Goal: Entertainment & Leisure: Consume media (video, audio)

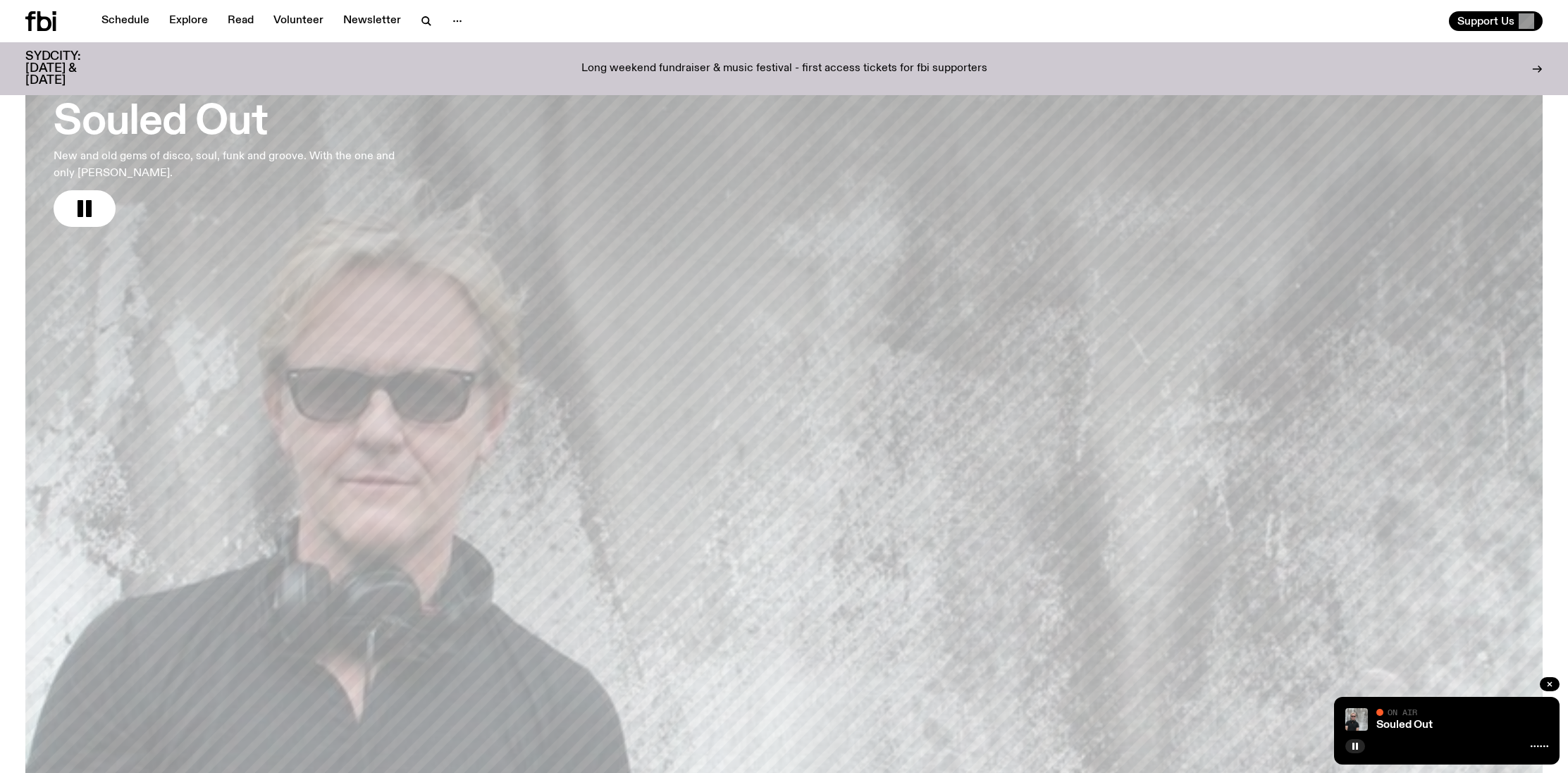
scroll to position [95, 0]
click at [217, 122] on h3 "Souled Out" at bounding box center [234, 126] width 361 height 40
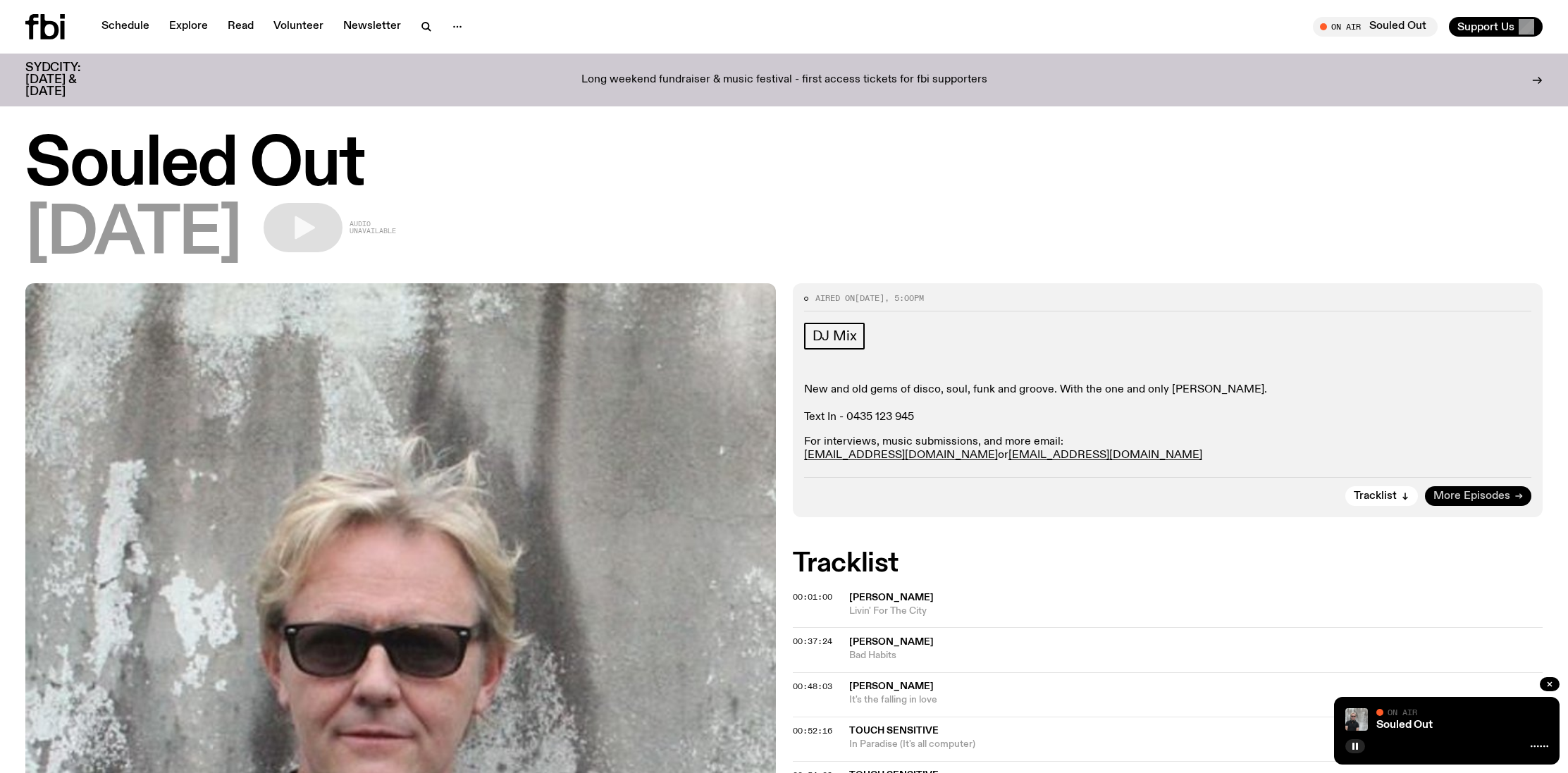
click at [1472, 497] on span "More Episodes" at bounding box center [1471, 496] width 77 height 11
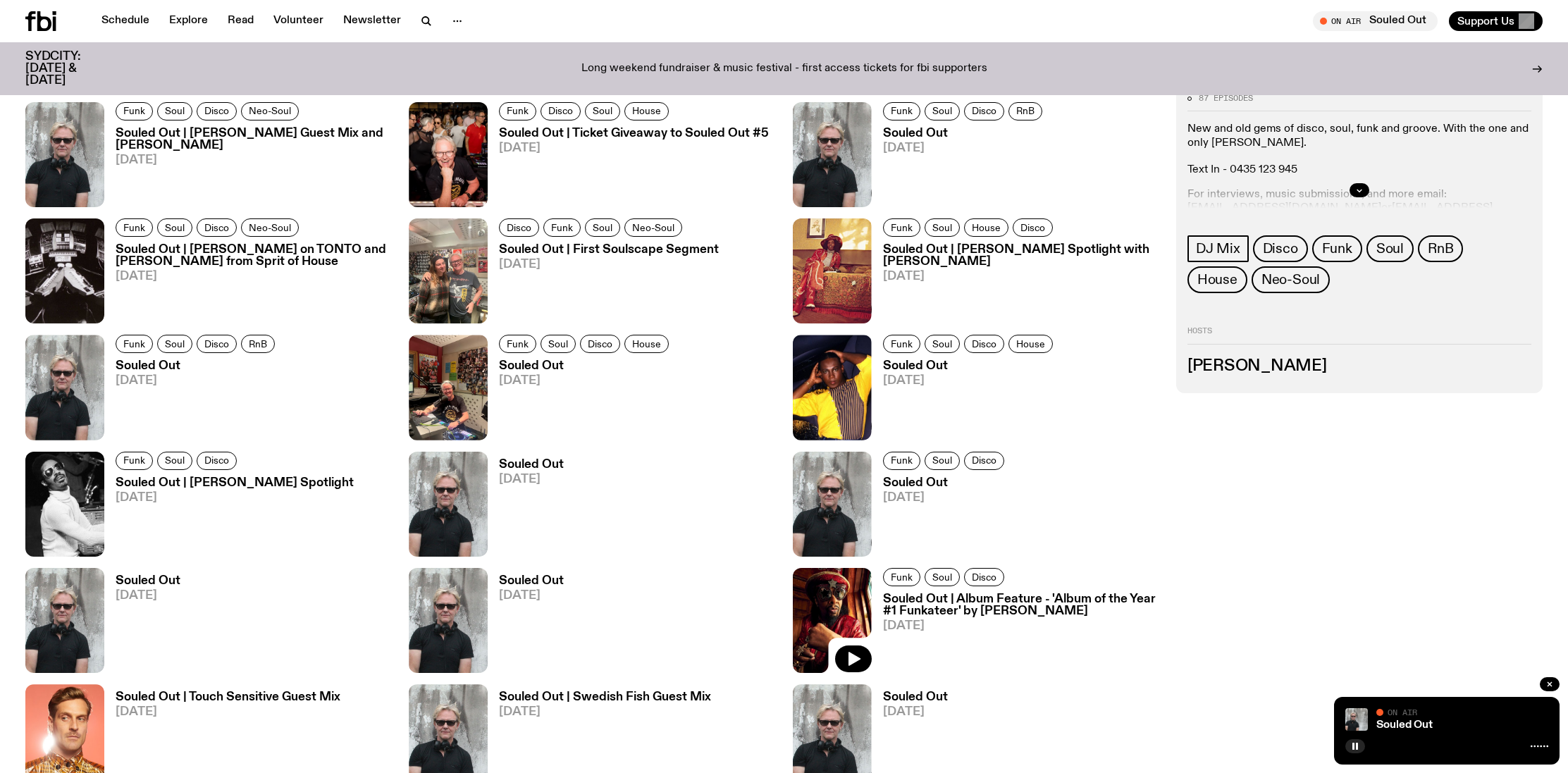
scroll to position [1477, 0]
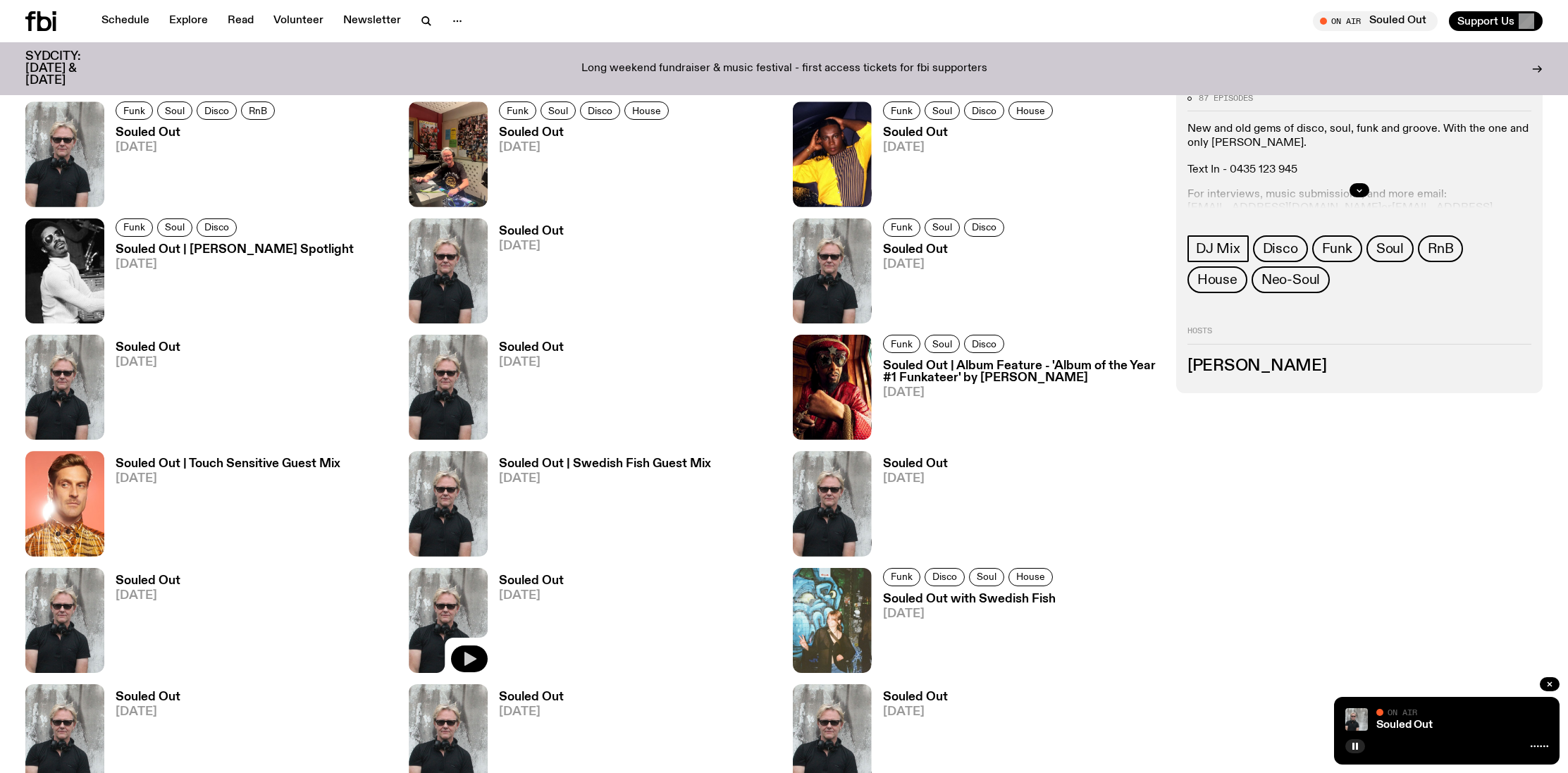
click at [466, 660] on icon "button" at bounding box center [470, 659] width 12 height 14
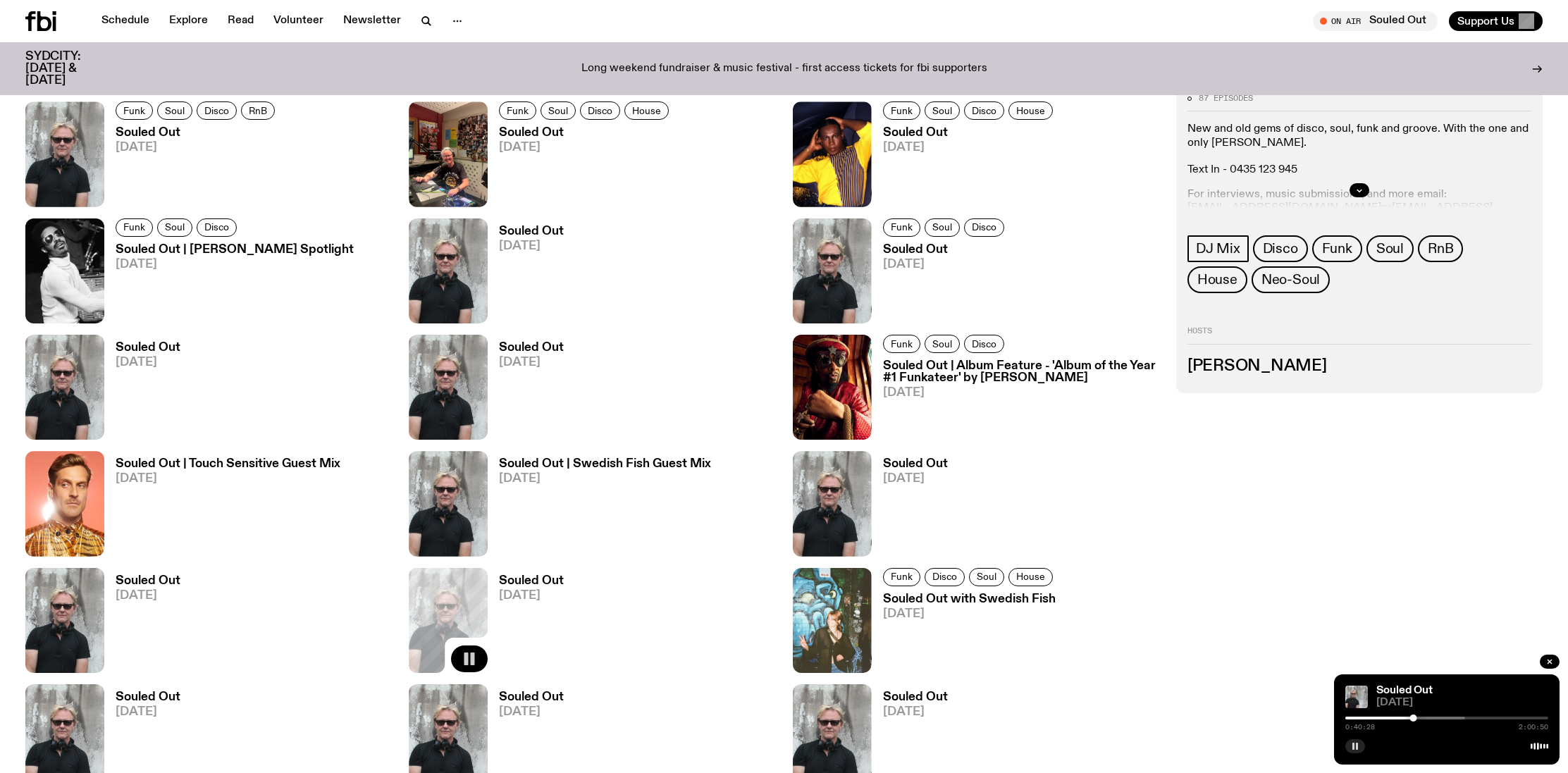
click at [1354, 745] on rect "button" at bounding box center [1353, 746] width 2 height 7
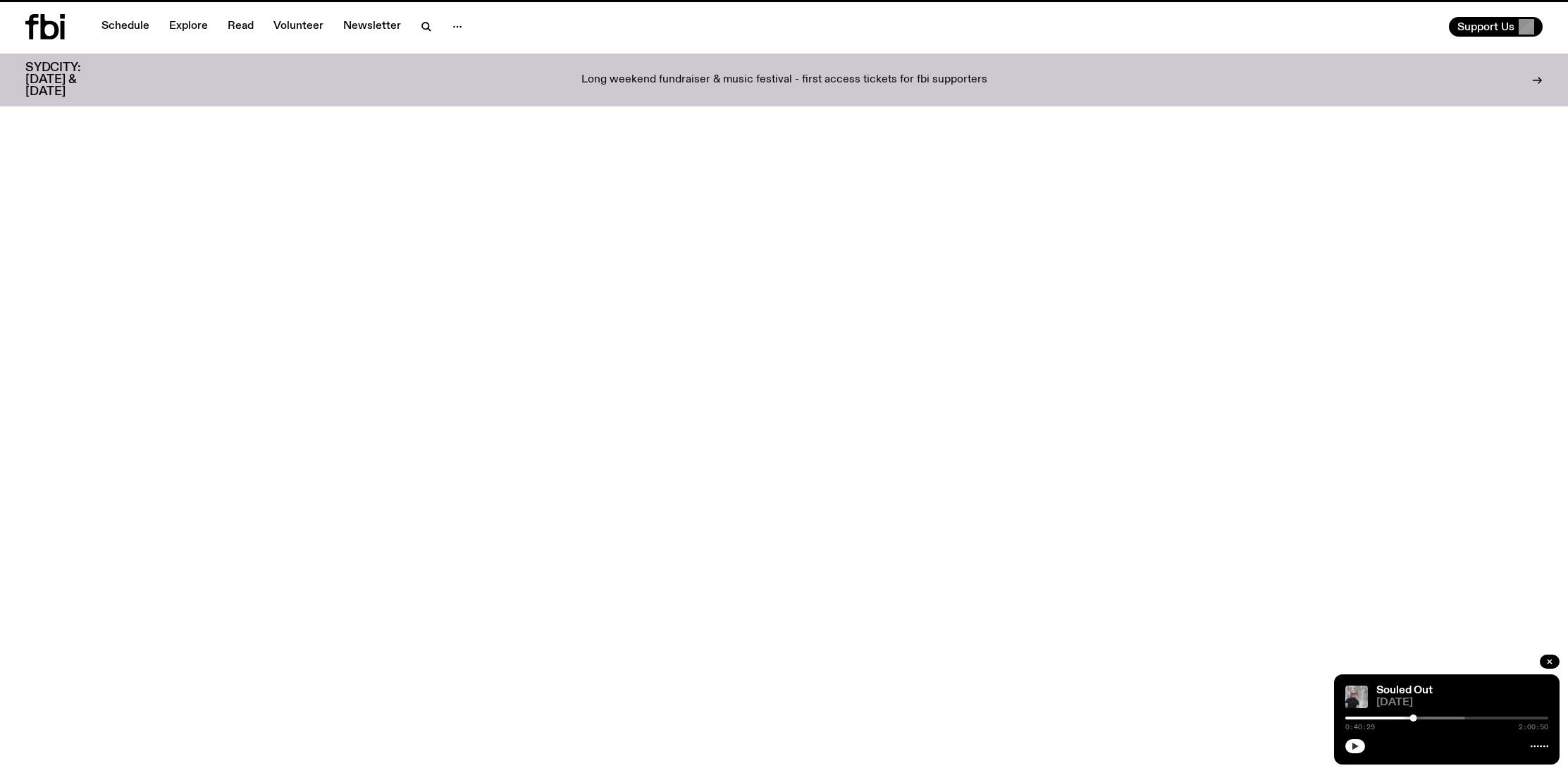
scroll to position [95, 0]
